Goal: Navigation & Orientation: Find specific page/section

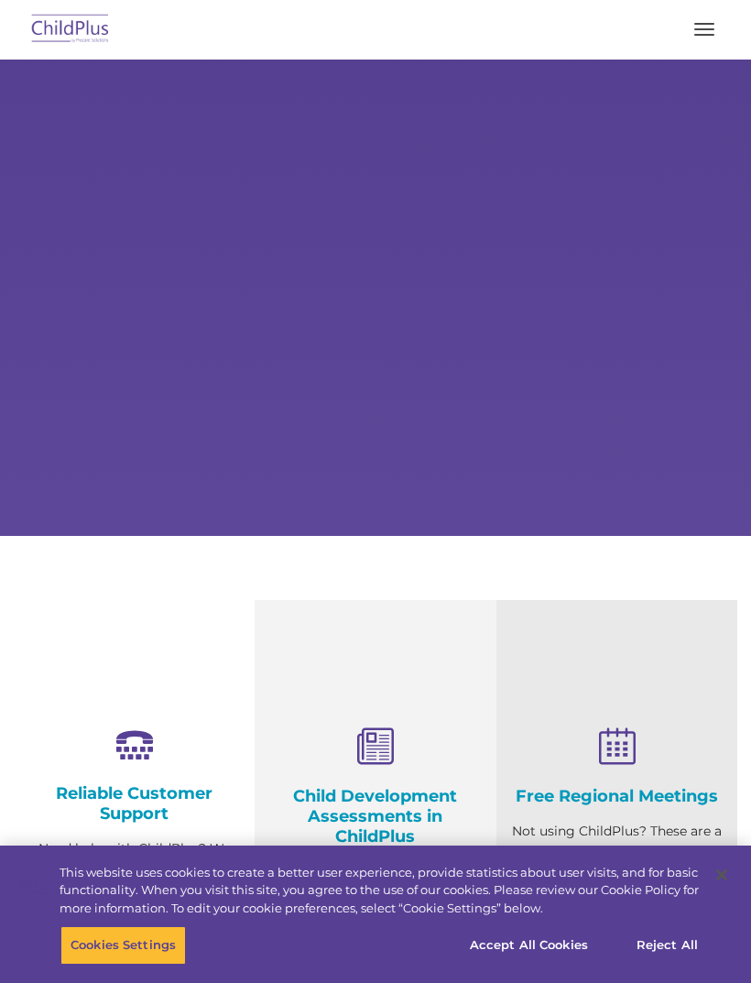
select select "MEDIUM"
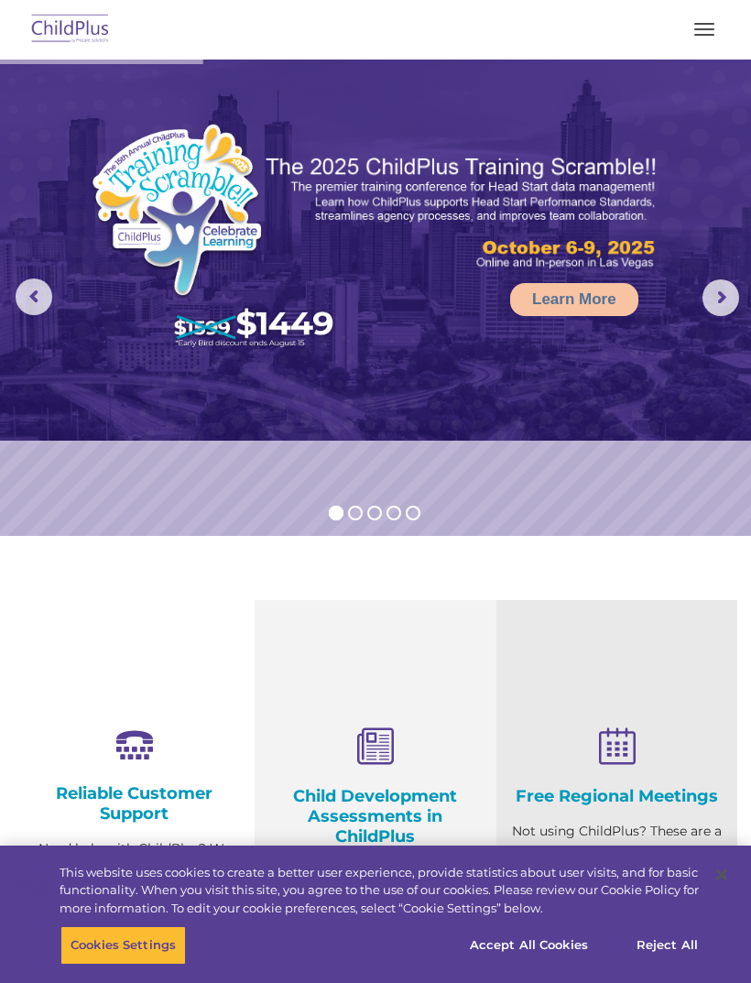
click at [57, 38] on img at bounding box center [70, 29] width 86 height 43
click at [706, 36] on button "button" at bounding box center [704, 29] width 38 height 29
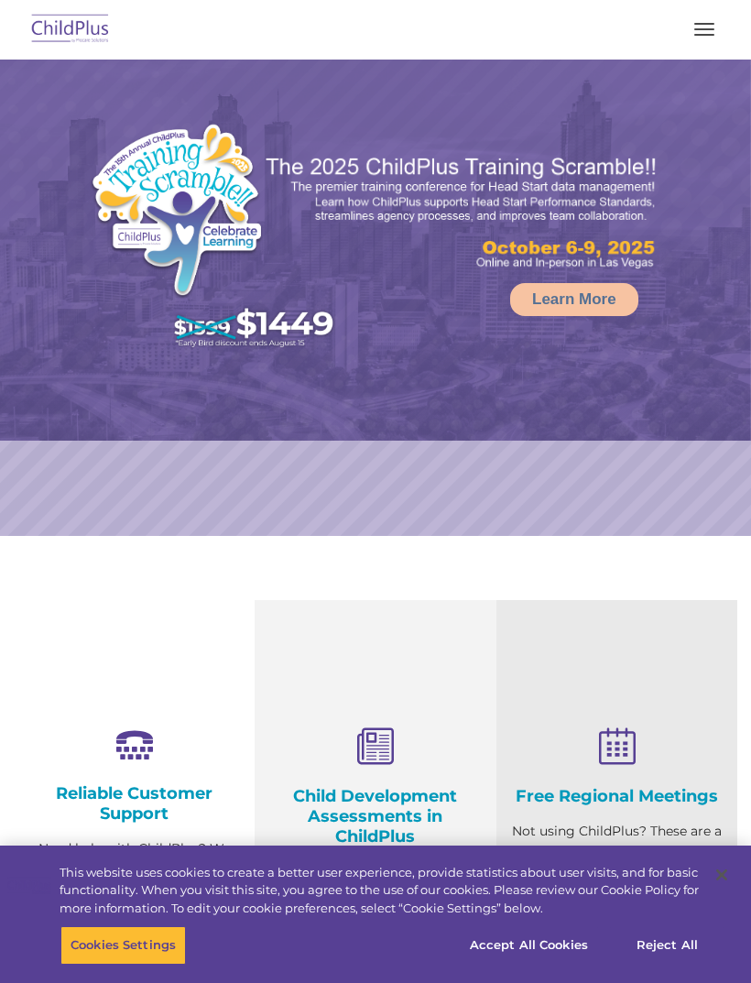
select select "MEDIUM"
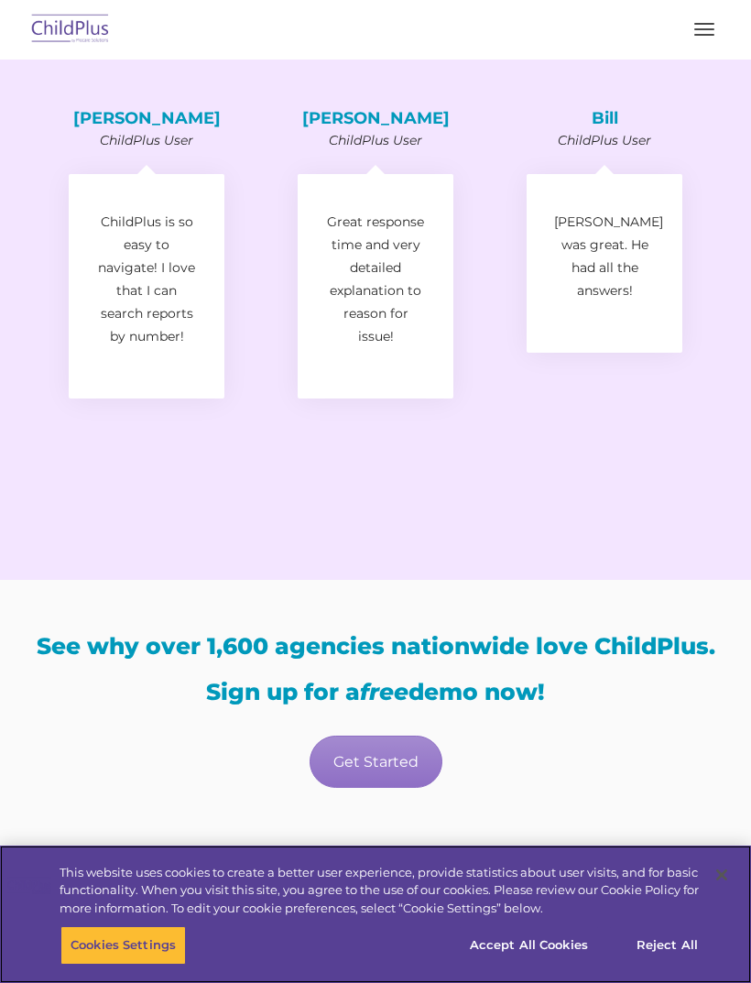
scroll to position [2922, 0]
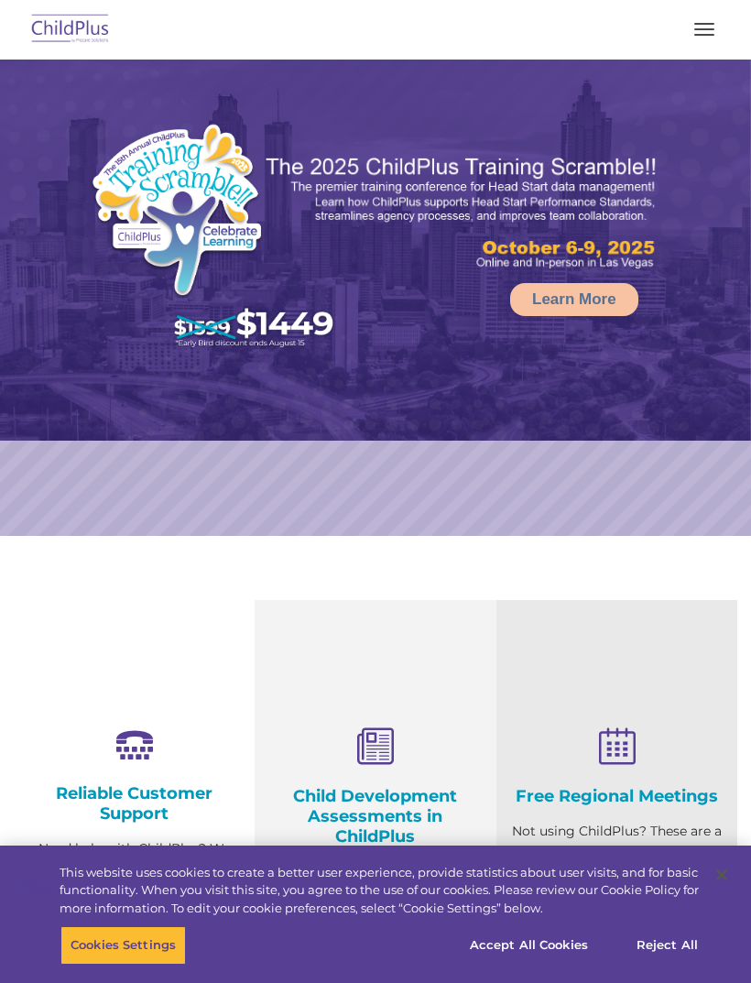
select select "MEDIUM"
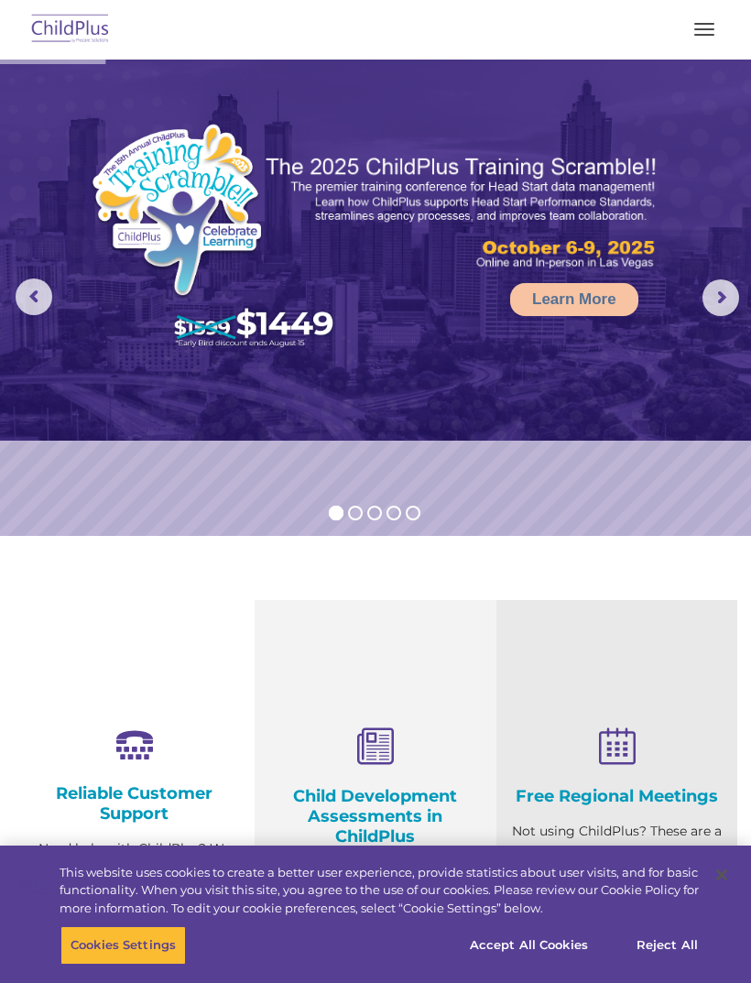
click at [700, 32] on button "button" at bounding box center [704, 29] width 38 height 29
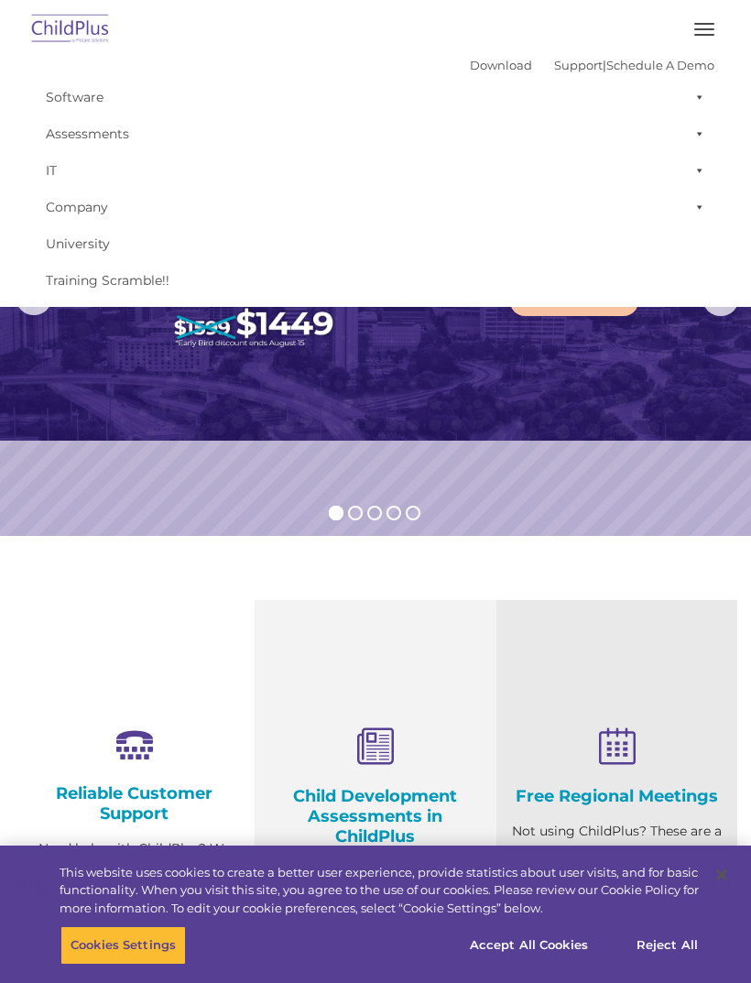
click at [141, 417] on img at bounding box center [375, 250] width 751 height 381
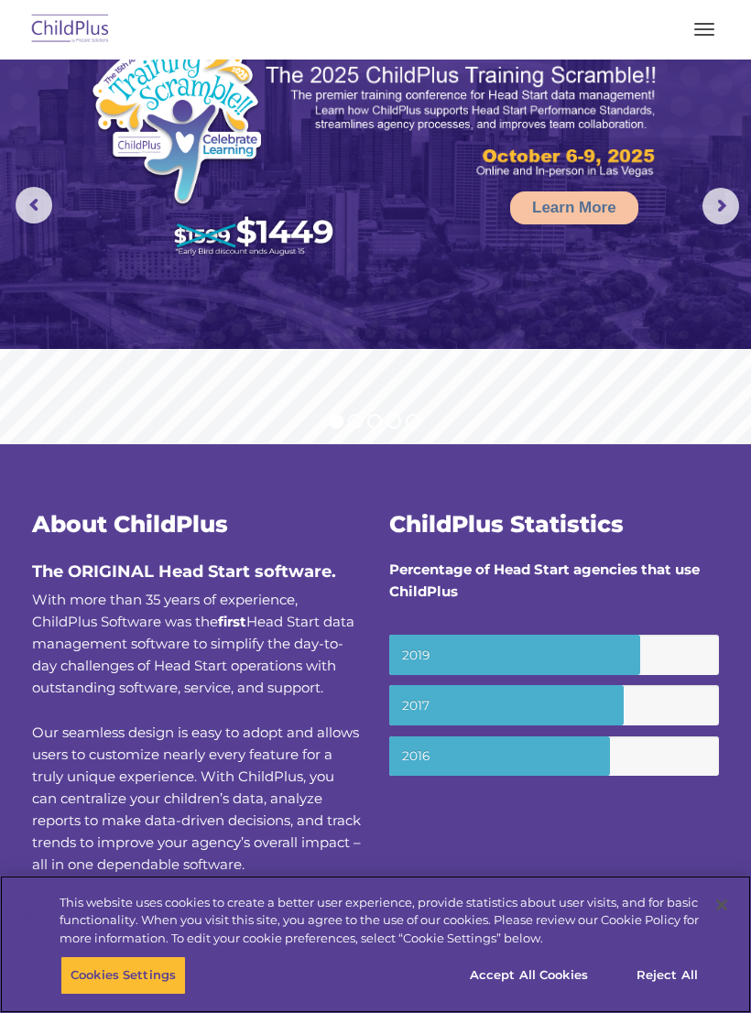
click at [700, 30] on button "button" at bounding box center [704, 29] width 38 height 29
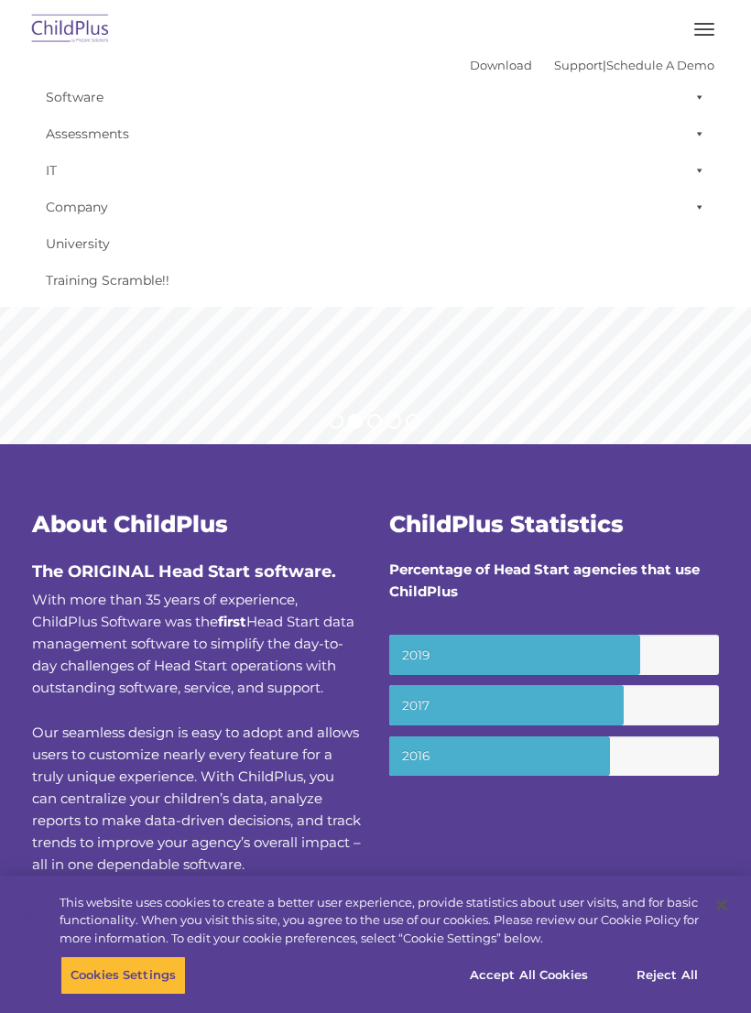
click at [82, 106] on link "Software" at bounding box center [376, 97] width 678 height 37
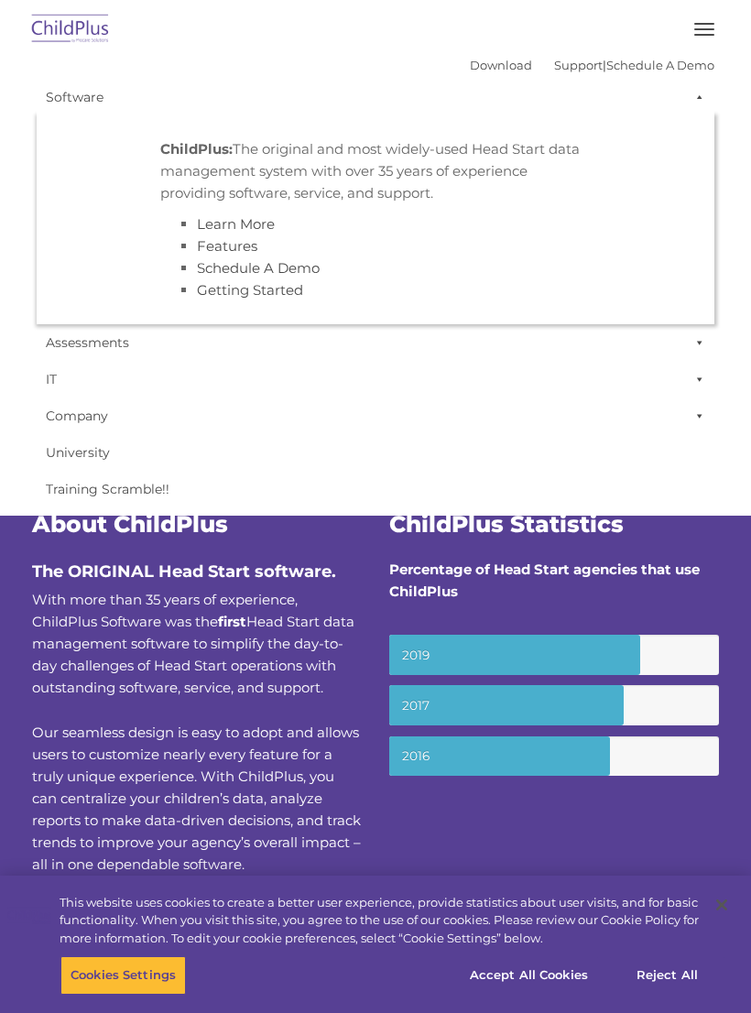
click at [341, 367] on link "IT" at bounding box center [376, 379] width 678 height 37
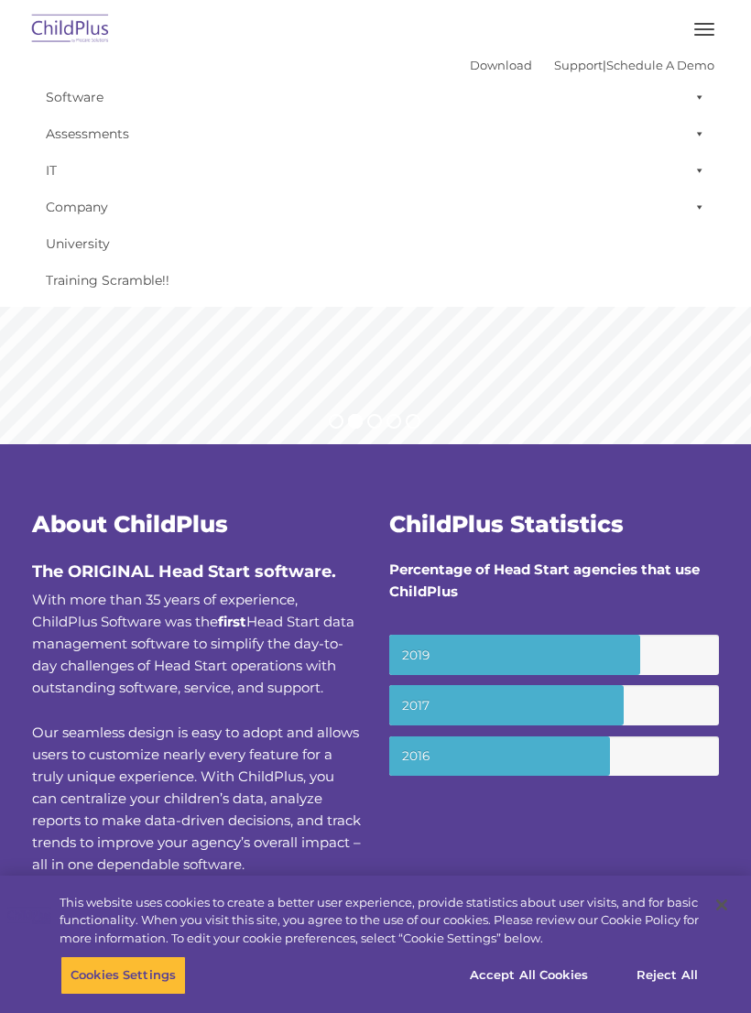
click at [470, 60] on link "Download" at bounding box center [501, 65] width 62 height 15
click at [698, 35] on span "button" at bounding box center [704, 35] width 20 height 2
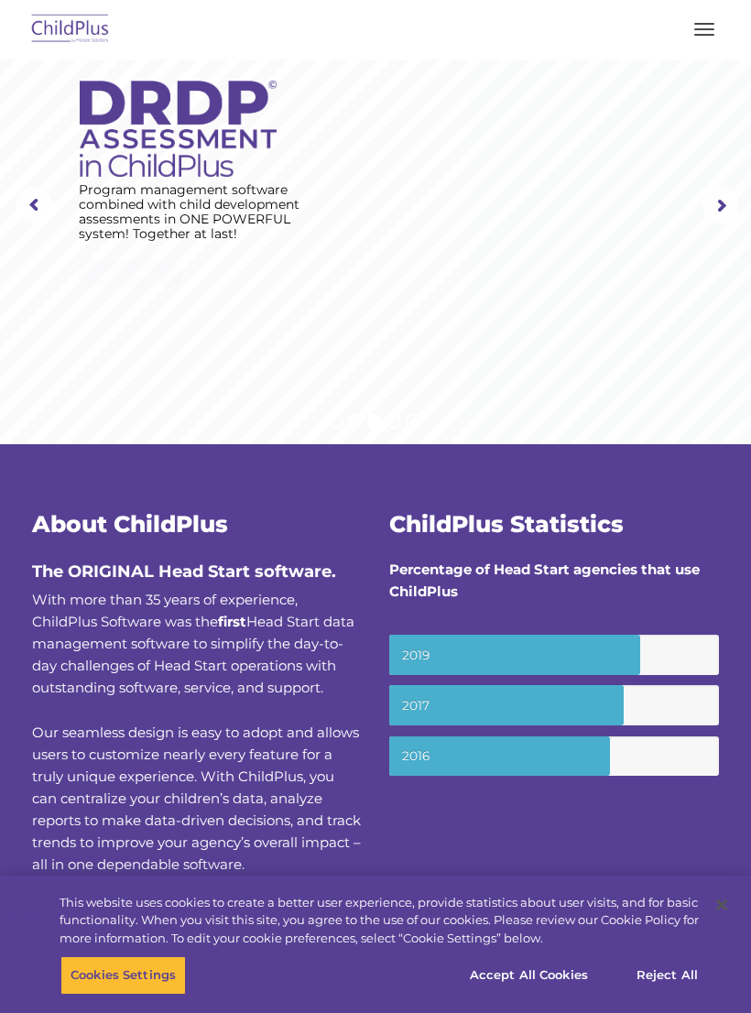
click at [695, 34] on span "button" at bounding box center [704, 35] width 20 height 2
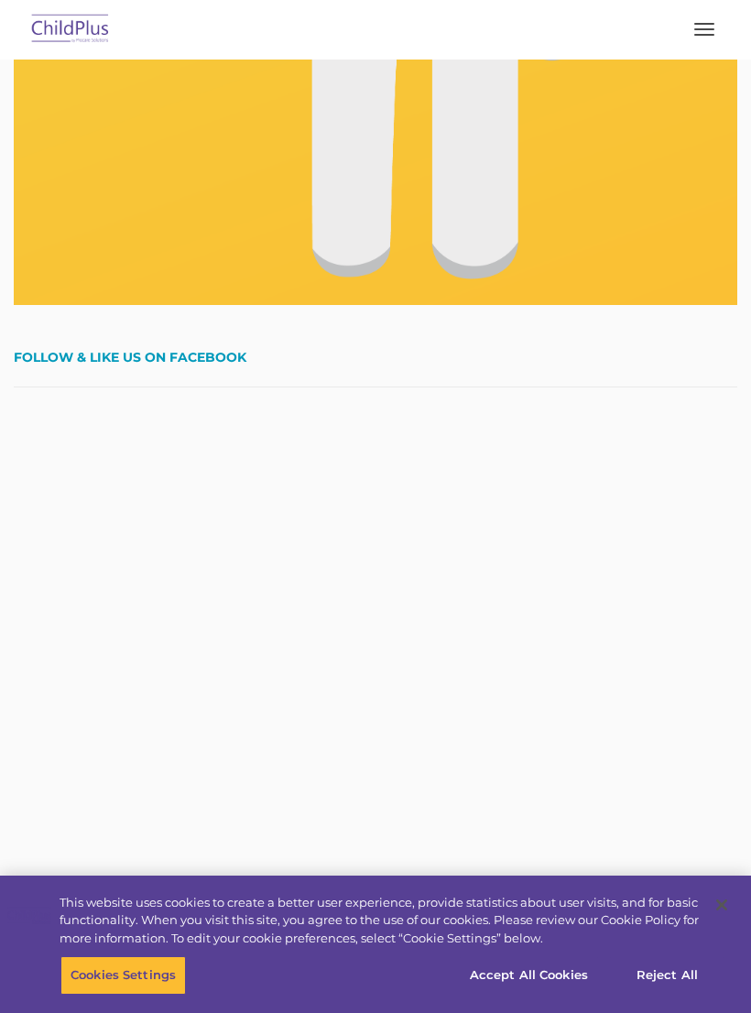
scroll to position [3983, 0]
